Goal: Task Accomplishment & Management: Use online tool/utility

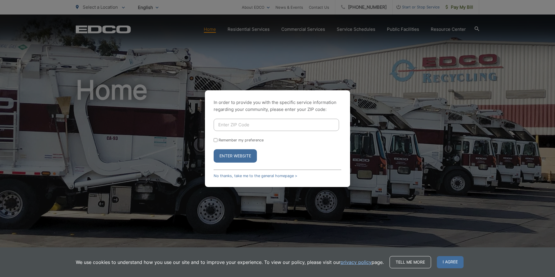
click at [231, 124] on input "Enter ZIP Code" at bounding box center [276, 125] width 125 height 12
type input "92126"
drag, startPoint x: 243, startPoint y: 159, endPoint x: 239, endPoint y: 158, distance: 3.7
click at [242, 159] on button "Enter Website" at bounding box center [235, 155] width 43 height 13
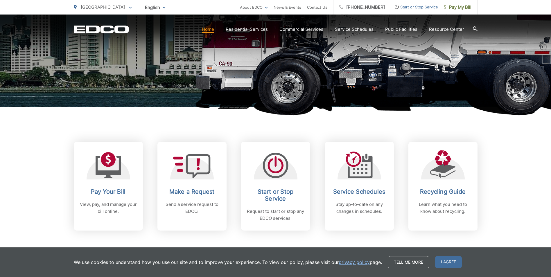
scroll to position [203, 0]
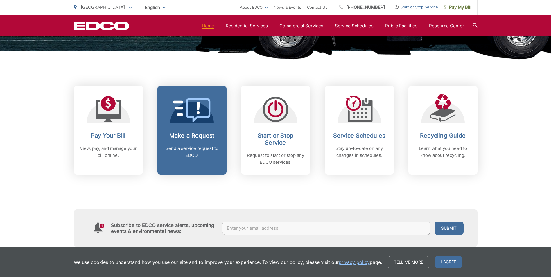
click at [209, 132] on link "Make a Request Send a service request to EDCO." at bounding box center [191, 130] width 69 height 89
